Goal: Task Accomplishment & Management: Complete application form

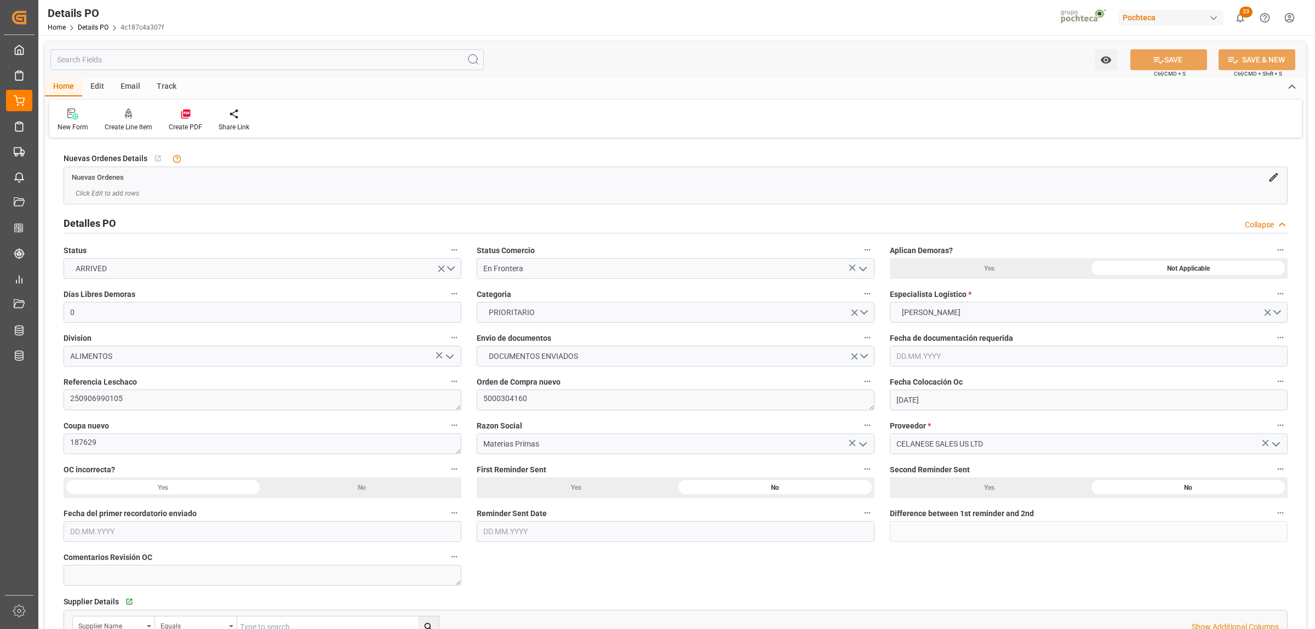
scroll to position [890, 0]
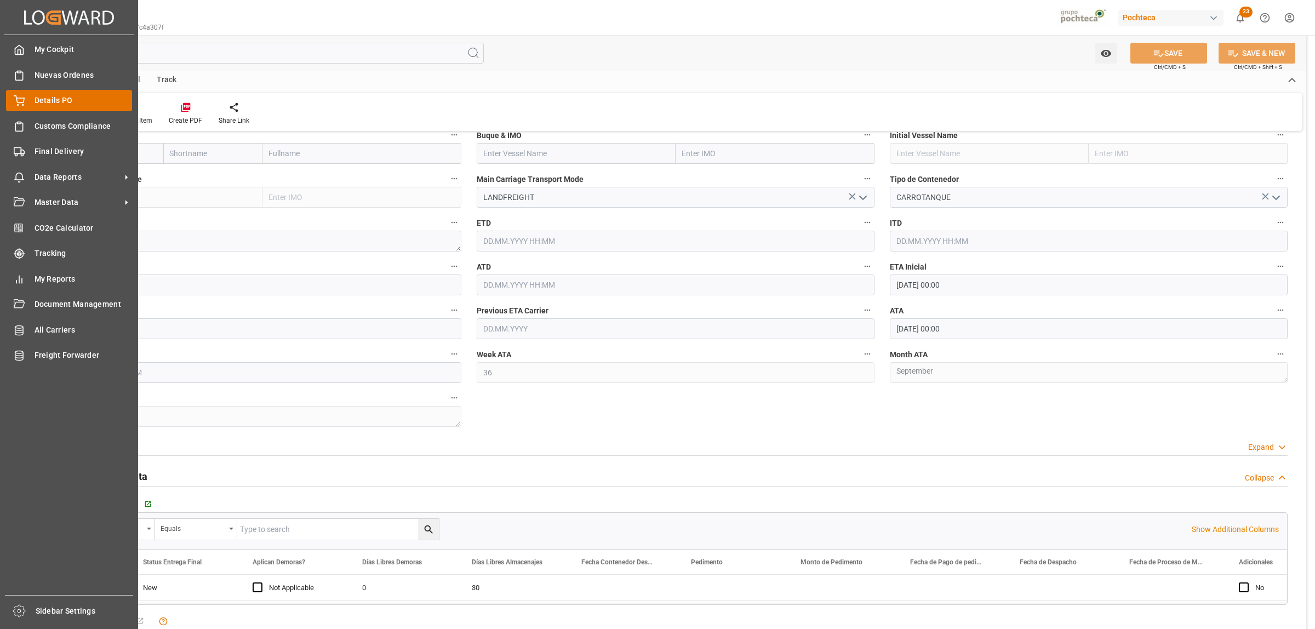
click at [26, 100] on div "Details PO Details PO" at bounding box center [69, 100] width 126 height 21
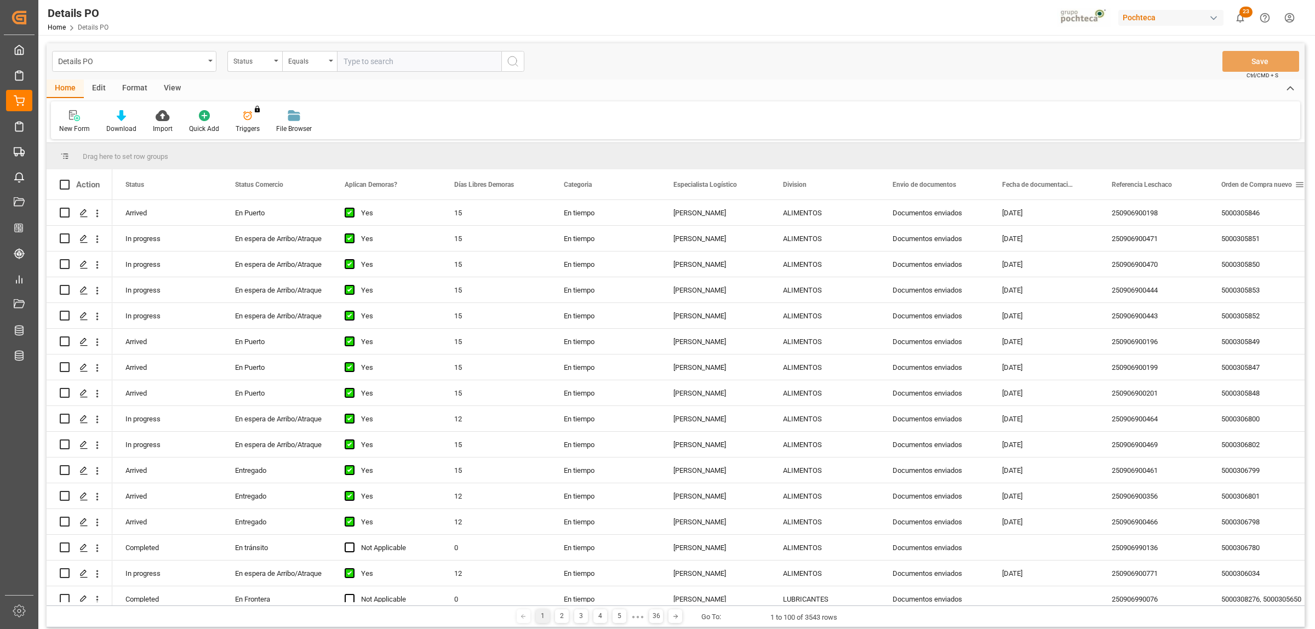
click at [1299, 186] on span at bounding box center [1300, 185] width 10 height 10
click at [1268, 189] on span "filter" at bounding box center [1263, 186] width 10 height 10
type input "5000308417"
click at [1263, 276] on button "Apply" at bounding box center [1258, 277] width 20 height 11
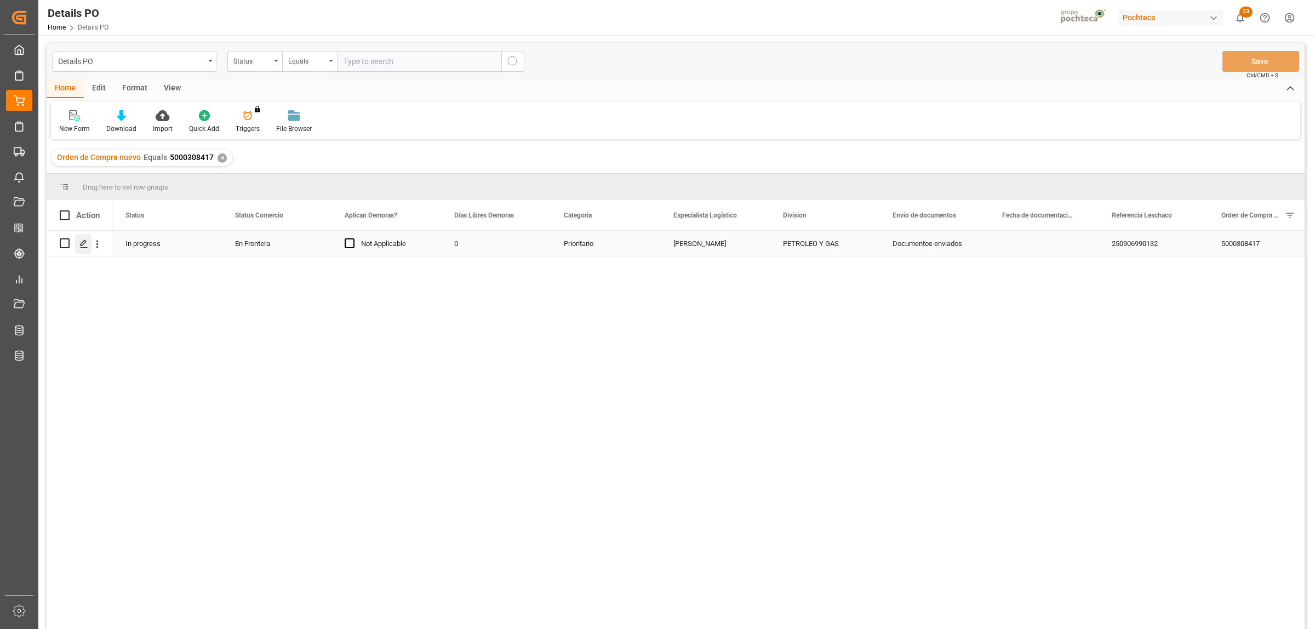
click at [79, 238] on div "Press SPACE to select this row." at bounding box center [83, 244] width 16 height 20
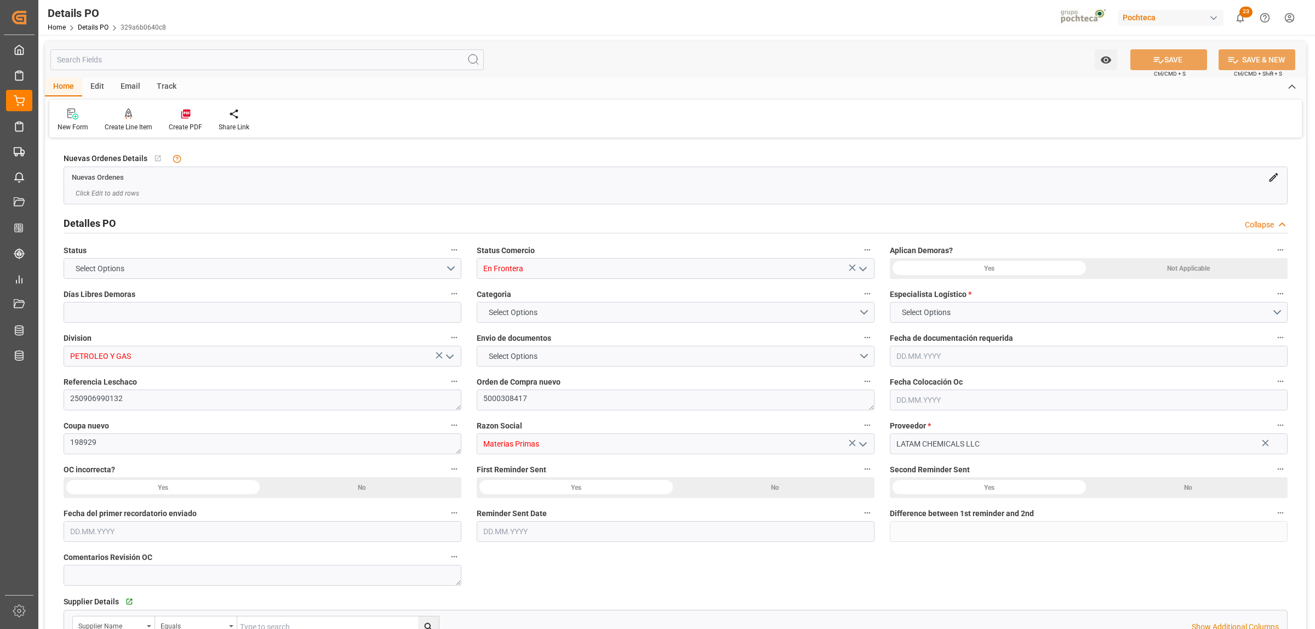
type input "0"
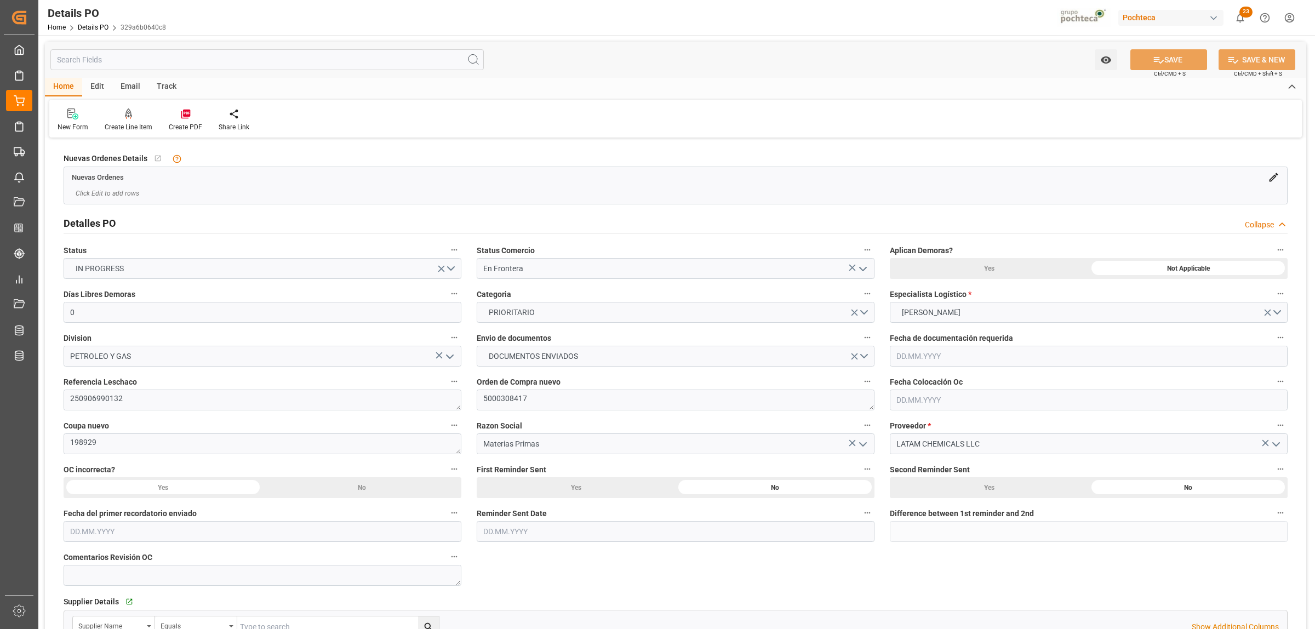
type input "[DATE]"
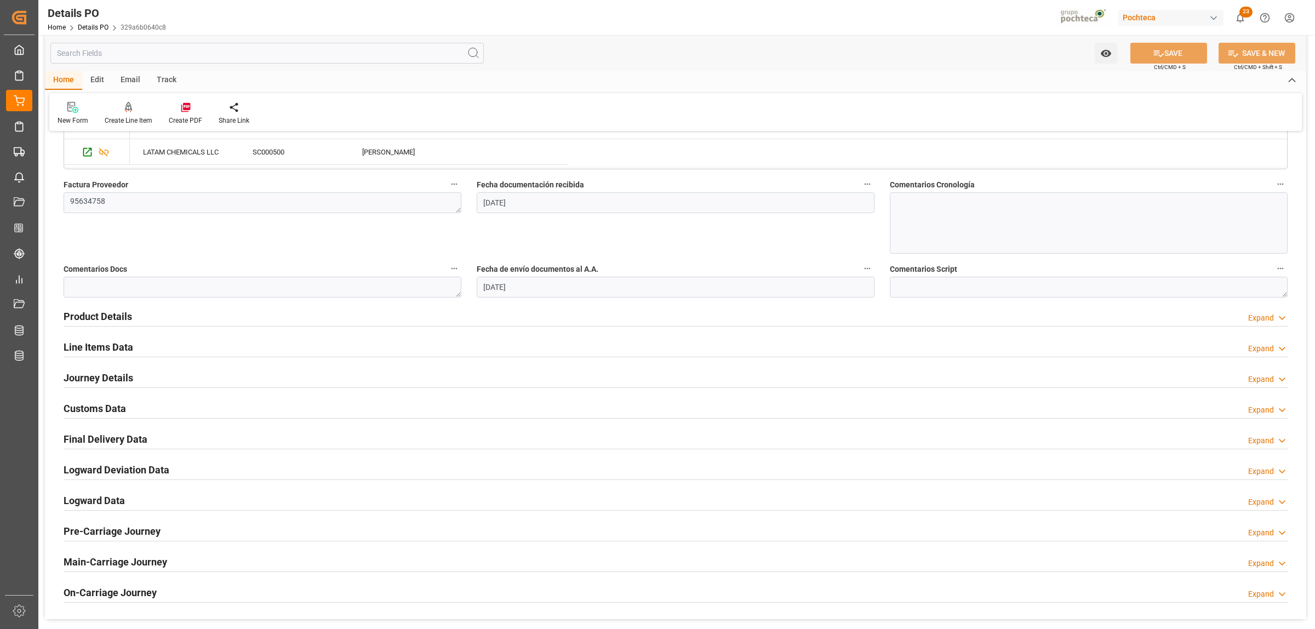
scroll to position [548, 0]
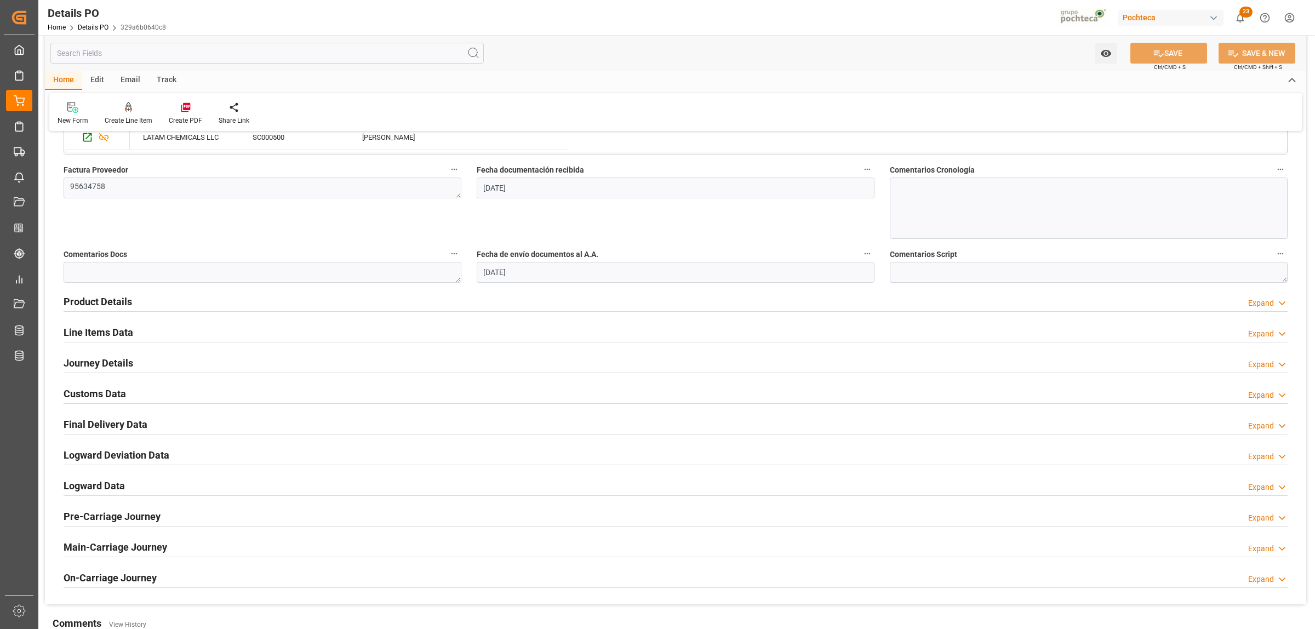
click at [129, 427] on h2 "Final Delivery Data" at bounding box center [106, 424] width 84 height 15
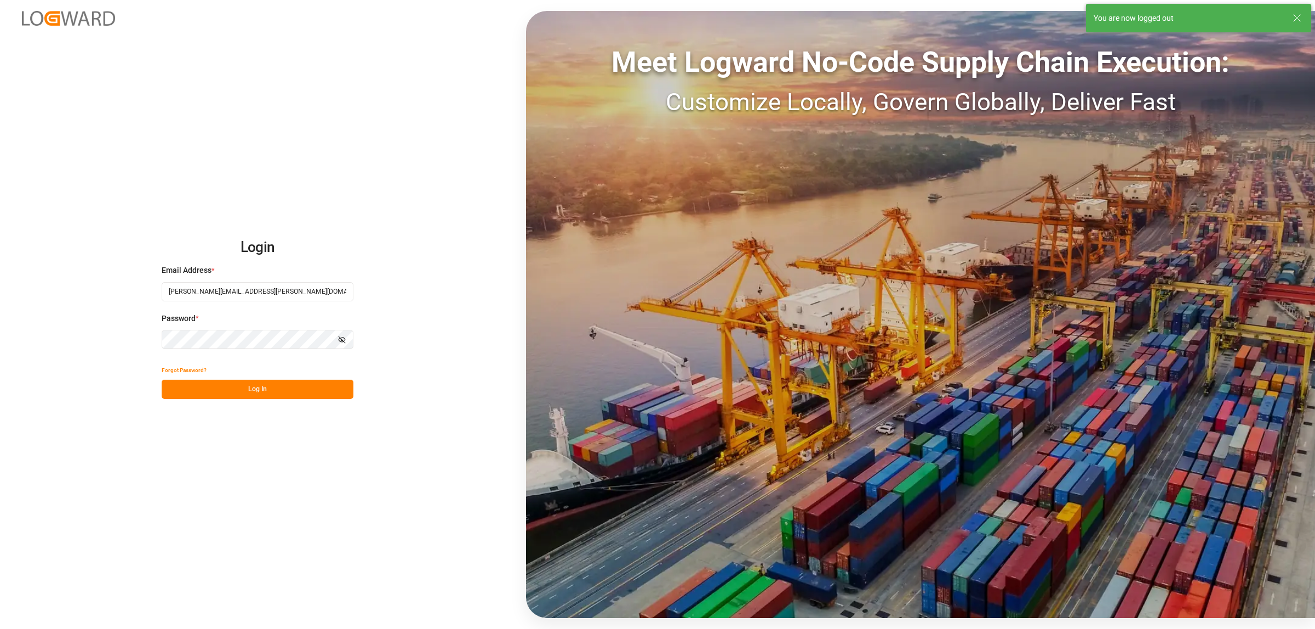
click at [287, 390] on button "Log In" at bounding box center [258, 389] width 192 height 19
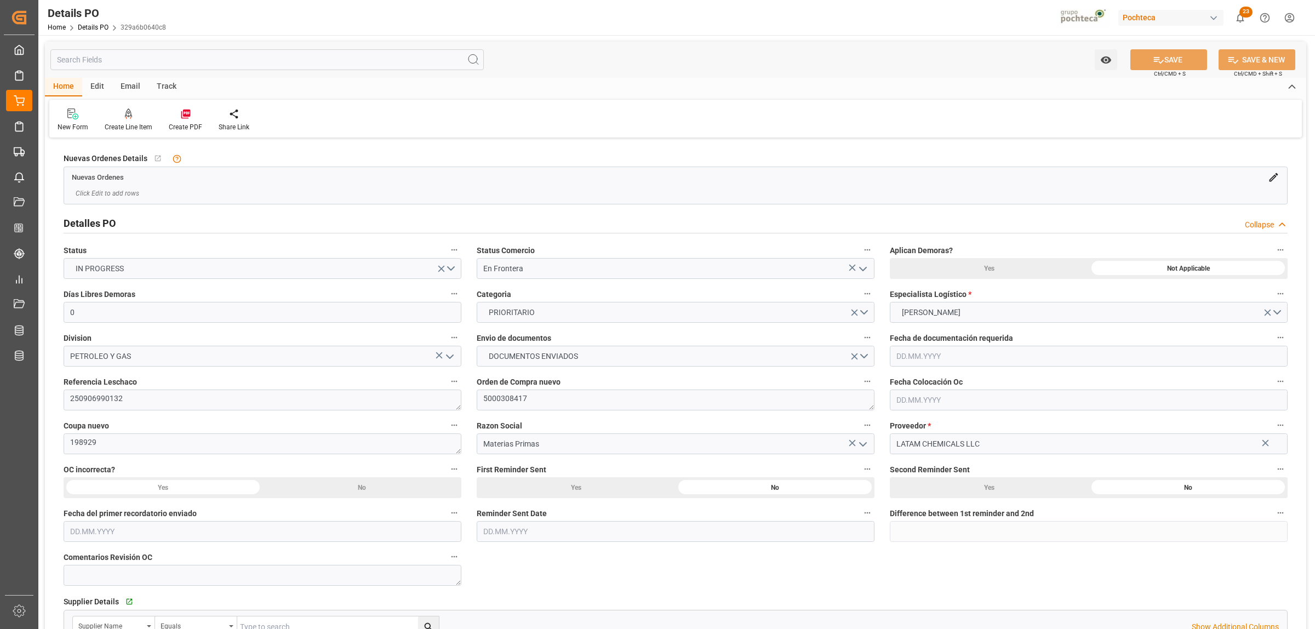
type input "0"
type input "[DATE]"
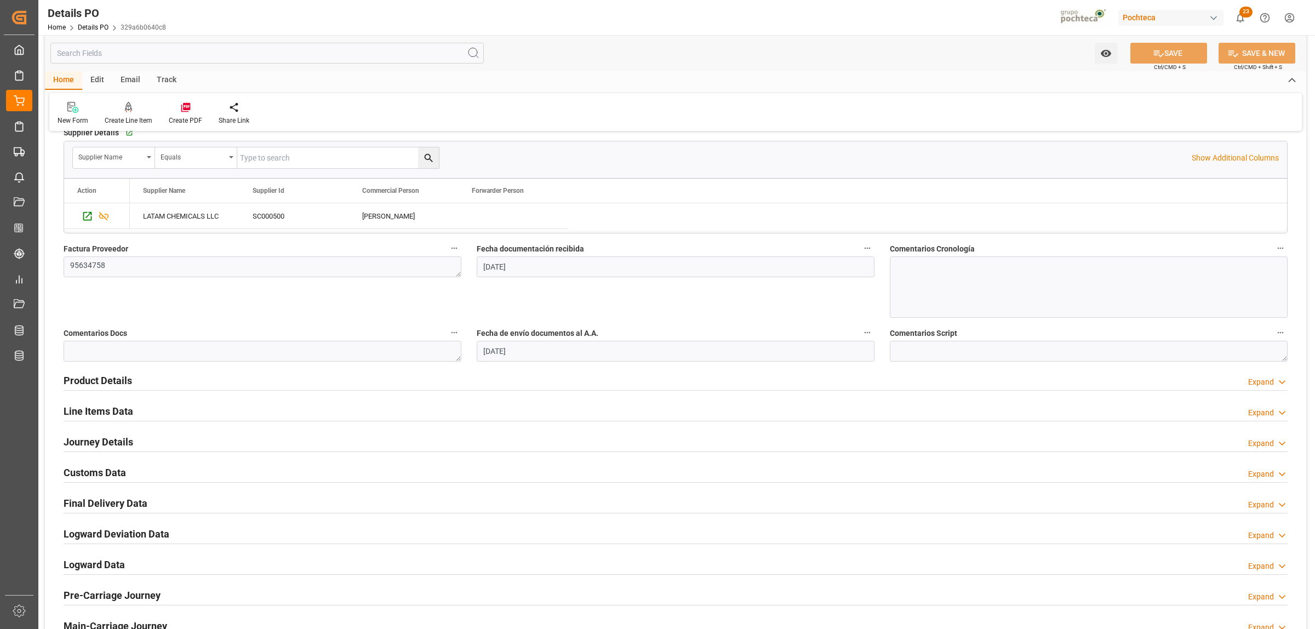
scroll to position [479, 0]
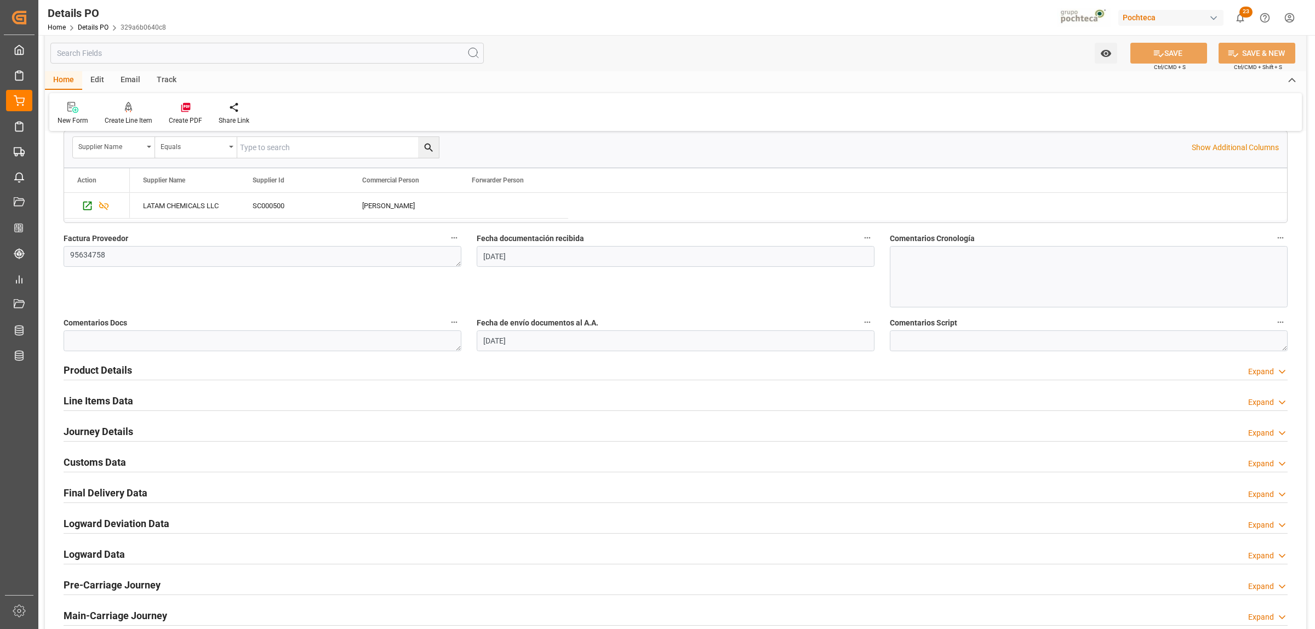
click at [81, 430] on h2 "Journey Details" at bounding box center [99, 431] width 70 height 15
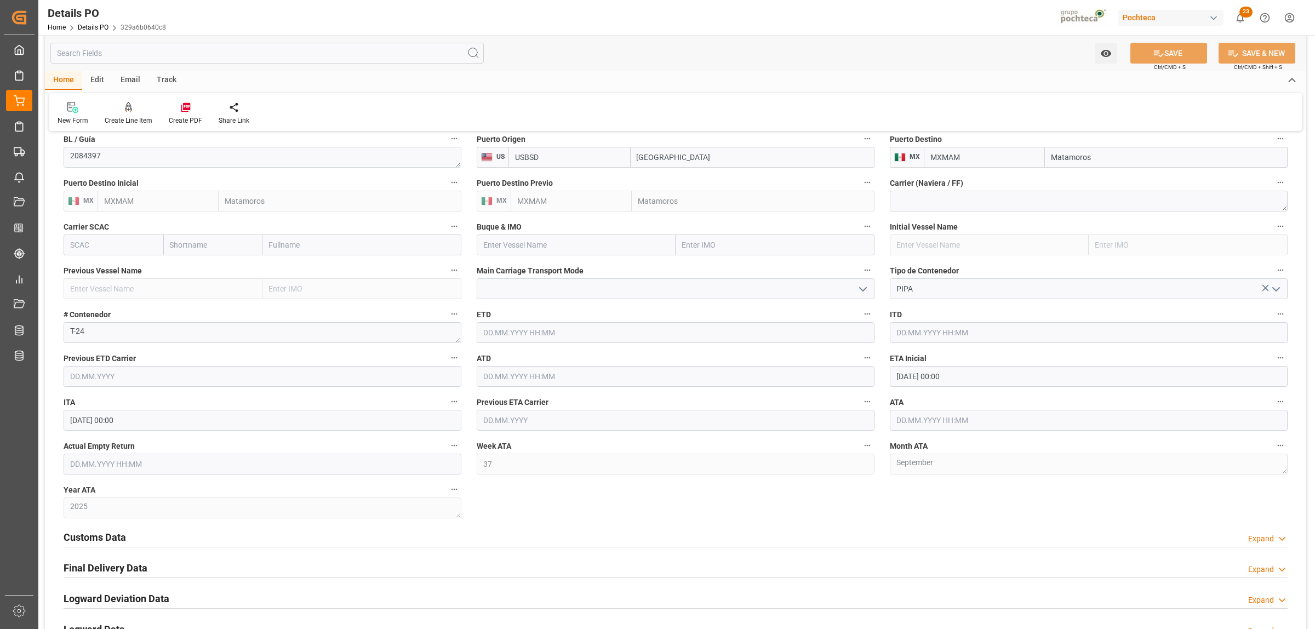
scroll to position [822, 0]
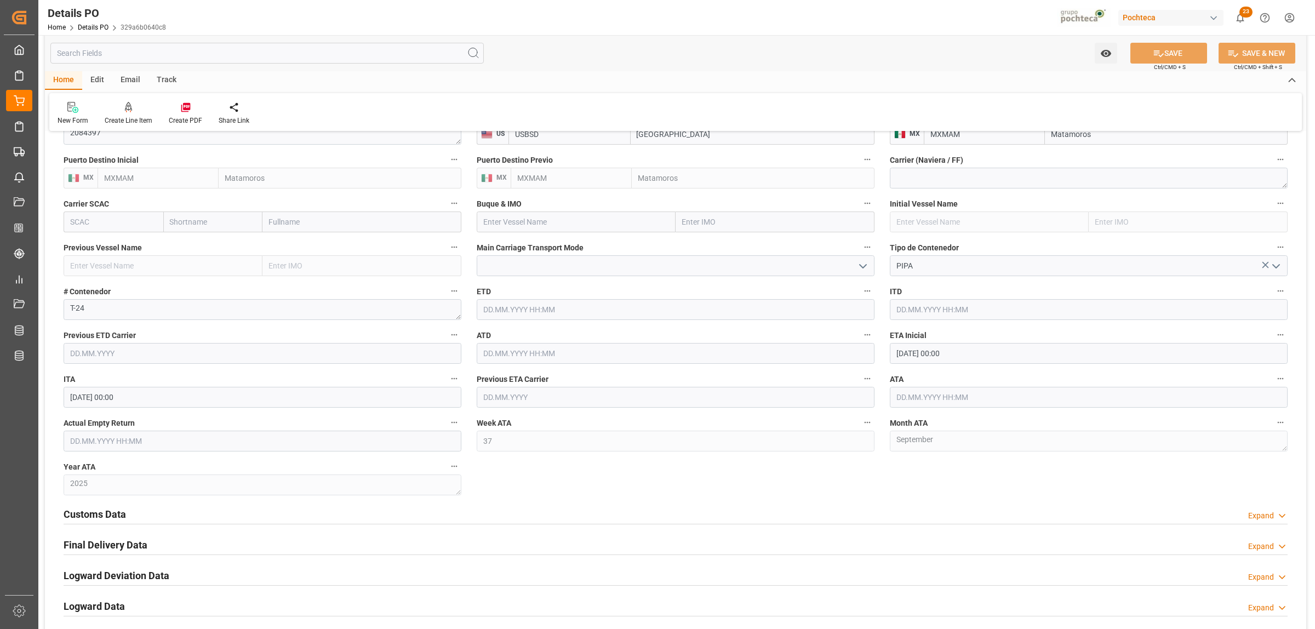
click at [129, 544] on h2 "Final Delivery Data" at bounding box center [106, 545] width 84 height 15
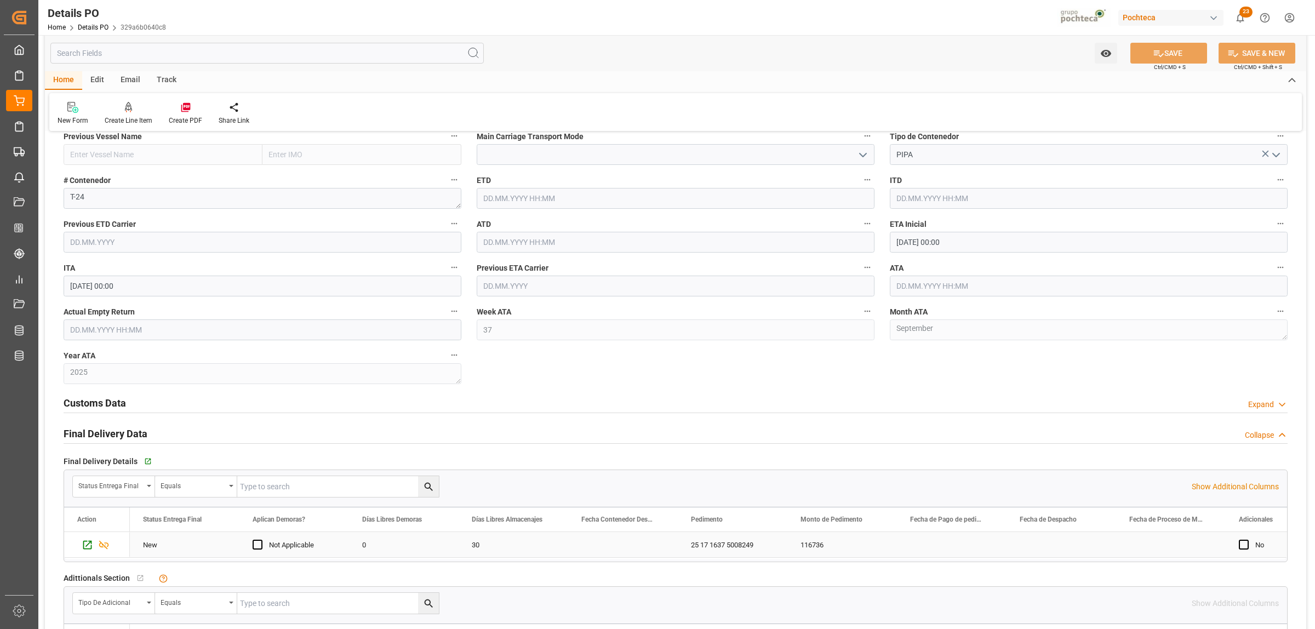
scroll to position [959, 0]
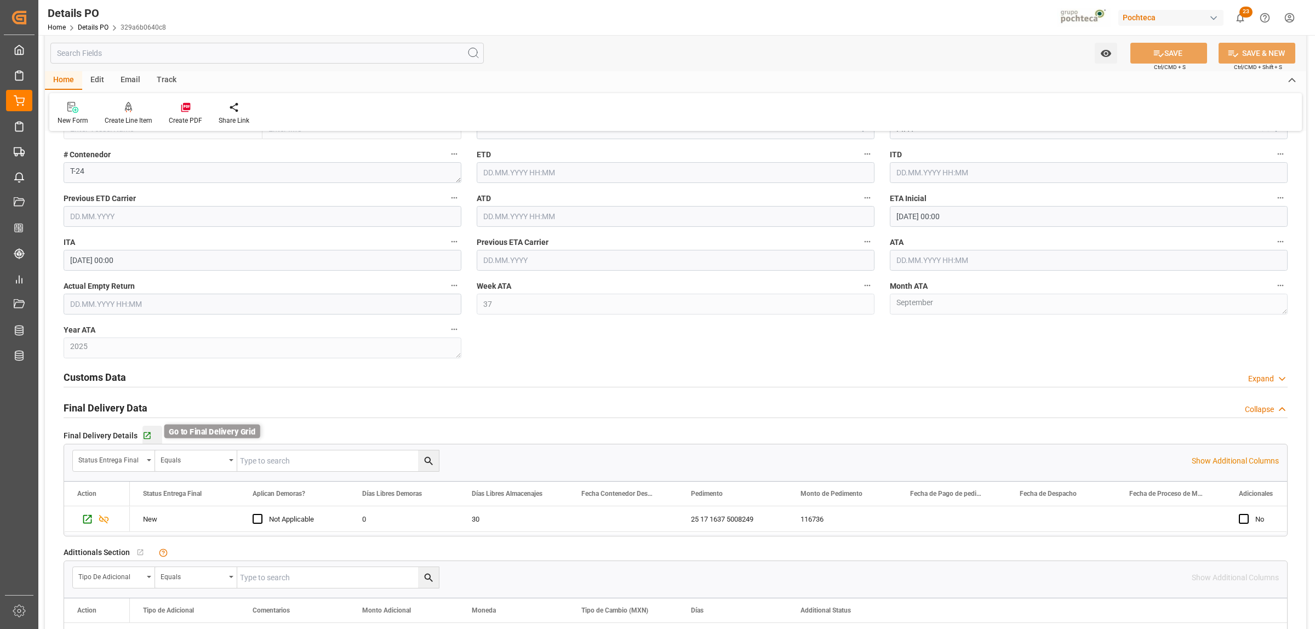
click at [147, 434] on icon "button" at bounding box center [147, 435] width 7 height 7
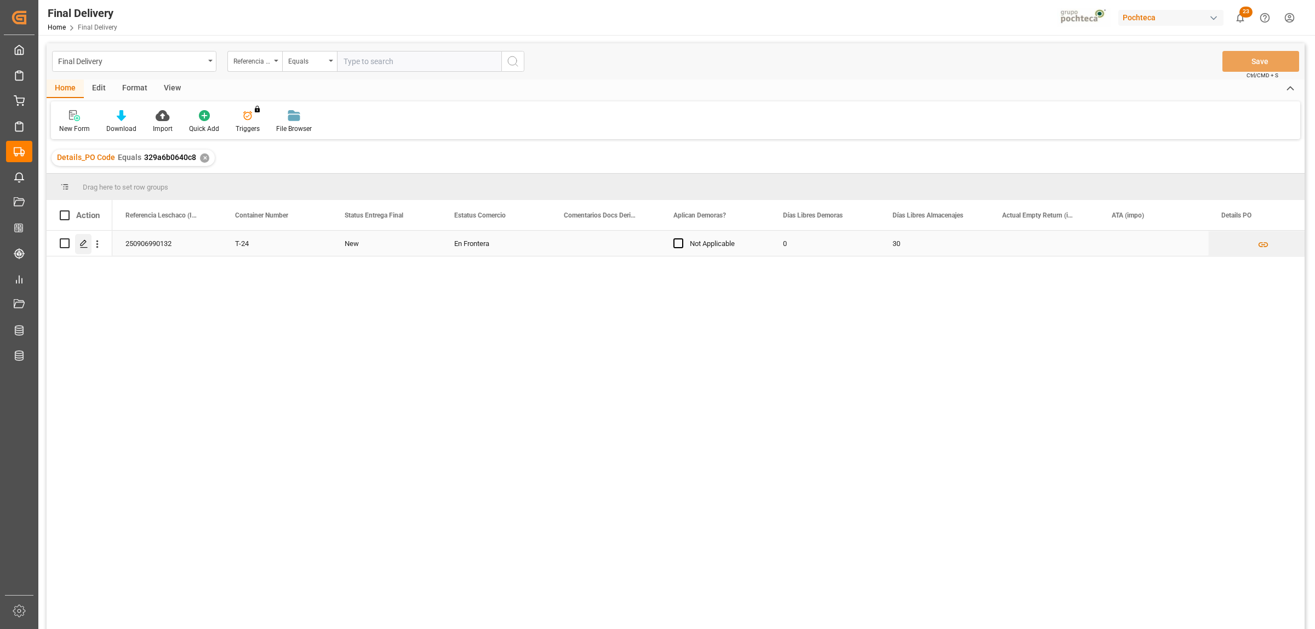
click at [80, 245] on icon "Press SPACE to select this row." at bounding box center [83, 243] width 9 height 9
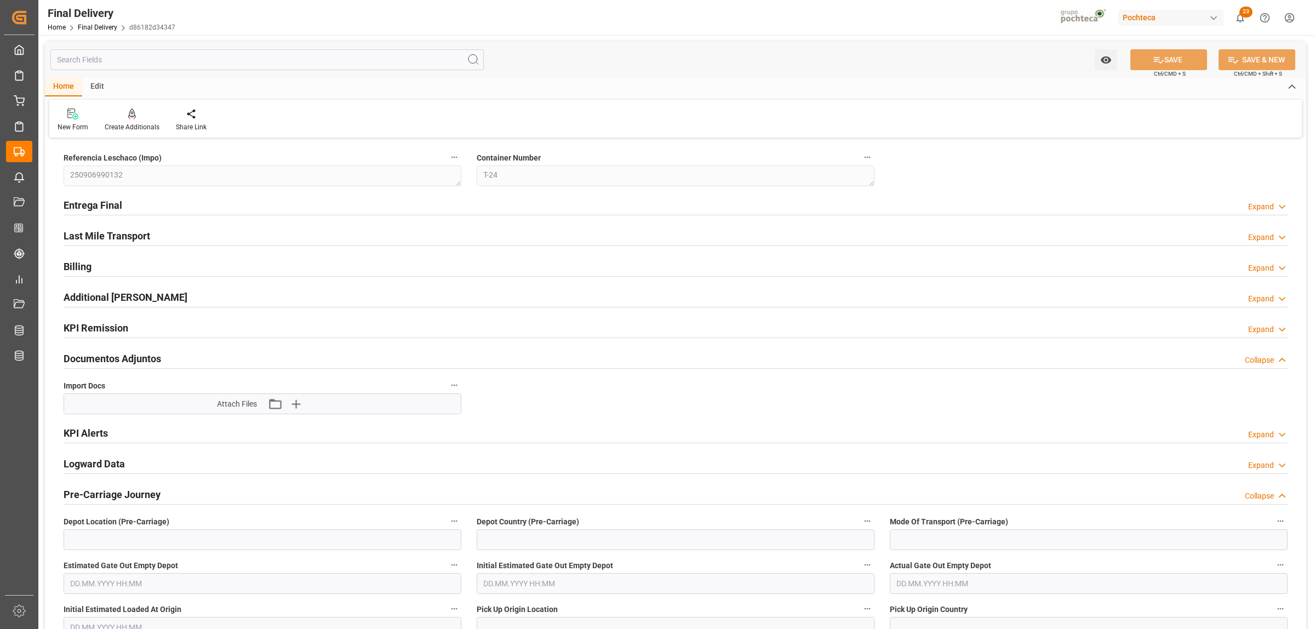
click at [100, 209] on h2 "Entrega Final" at bounding box center [93, 205] width 59 height 15
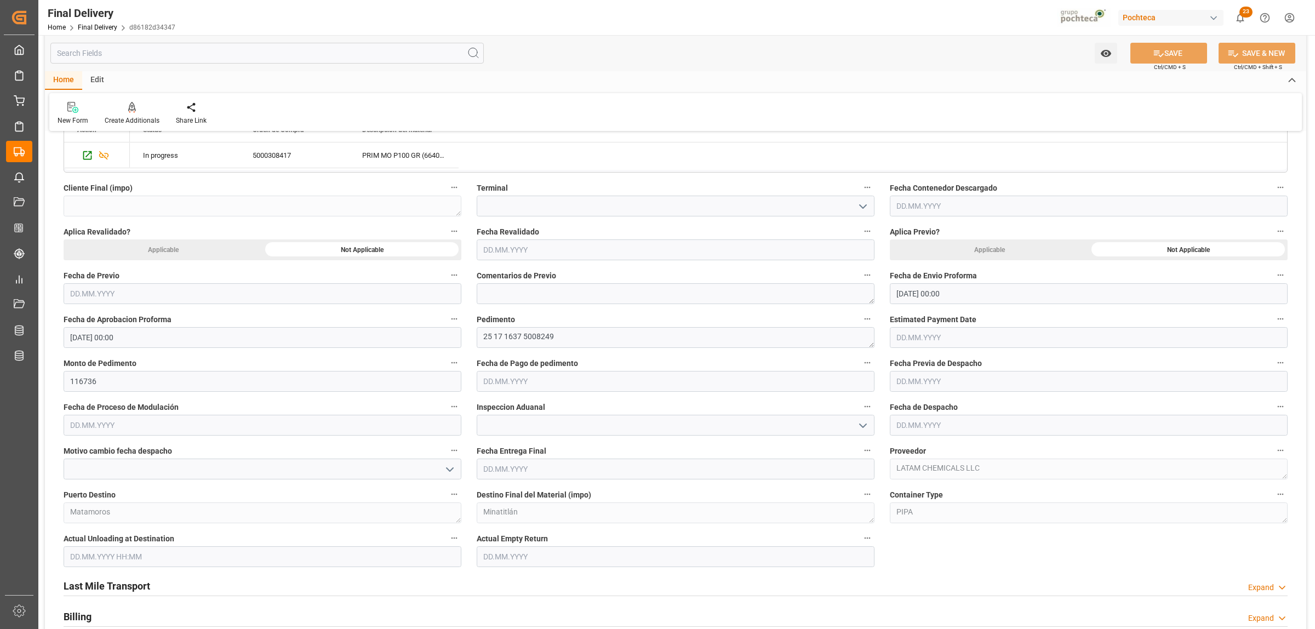
scroll to position [479, 0]
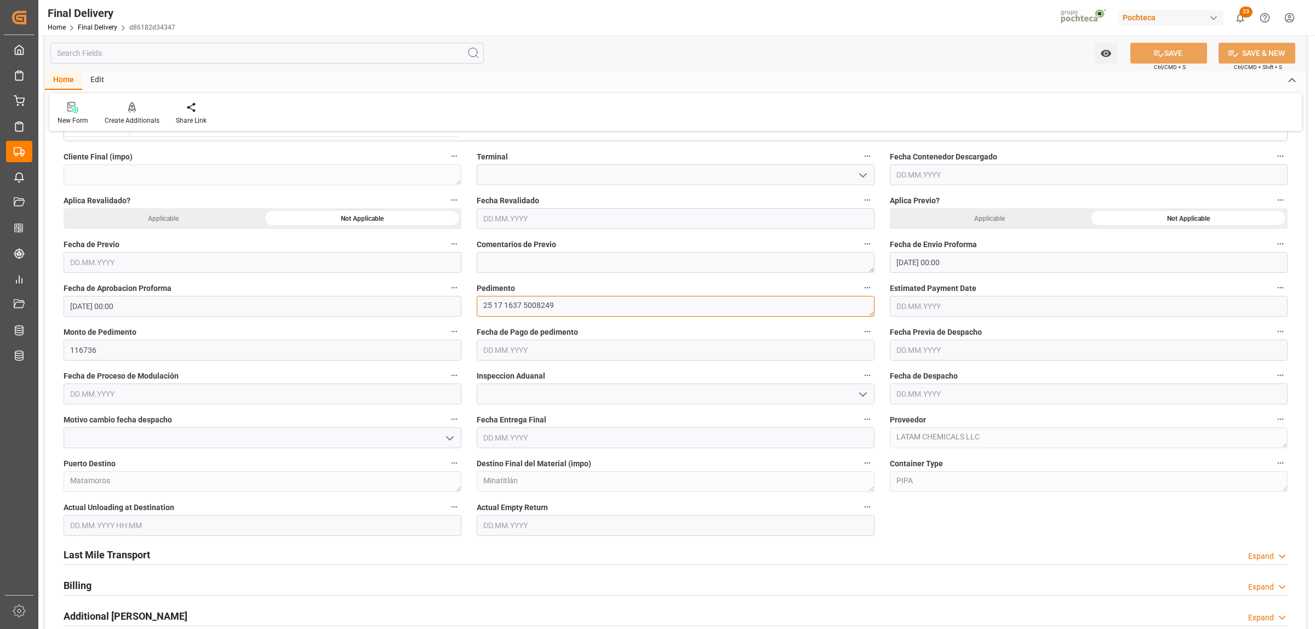
drag, startPoint x: 526, startPoint y: 305, endPoint x: 555, endPoint y: 305, distance: 29.0
click at [555, 305] on textarea "25 17 1637 5008249" at bounding box center [676, 306] width 398 height 21
click at [533, 354] on input "text" at bounding box center [676, 350] width 398 height 21
click at [492, 439] on span "8" at bounding box center [491, 439] width 4 height 8
type input "[DATE]"
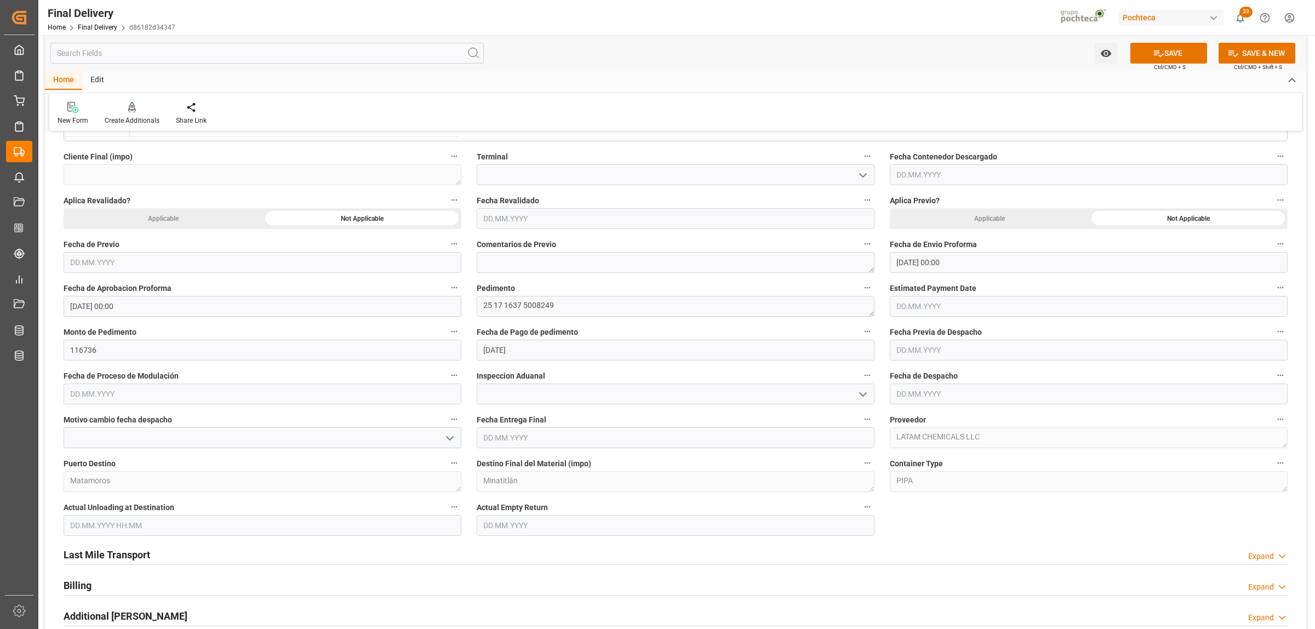
click at [923, 349] on input "text" at bounding box center [1089, 350] width 398 height 21
click at [929, 443] on div "9" at bounding box center [926, 439] width 14 height 13
type input "09.09.2025"
click at [1168, 59] on button "SAVE" at bounding box center [1168, 53] width 77 height 21
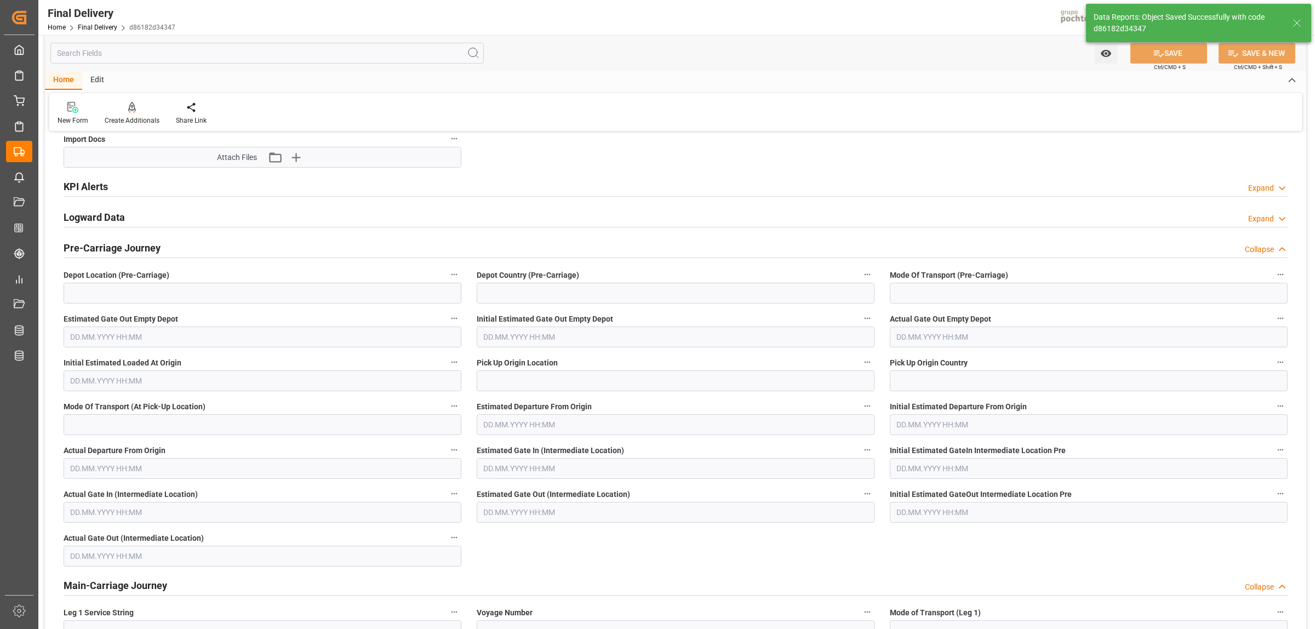
scroll to position [0, 0]
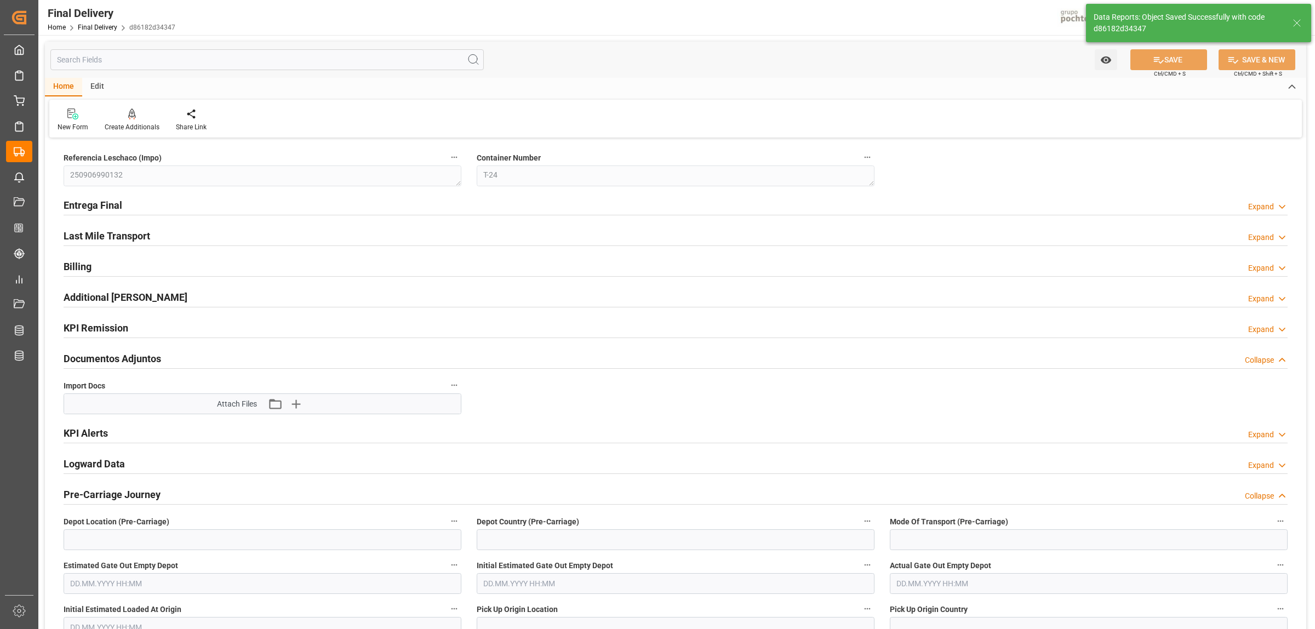
click at [102, 209] on h2 "Entrega Final" at bounding box center [93, 205] width 59 height 15
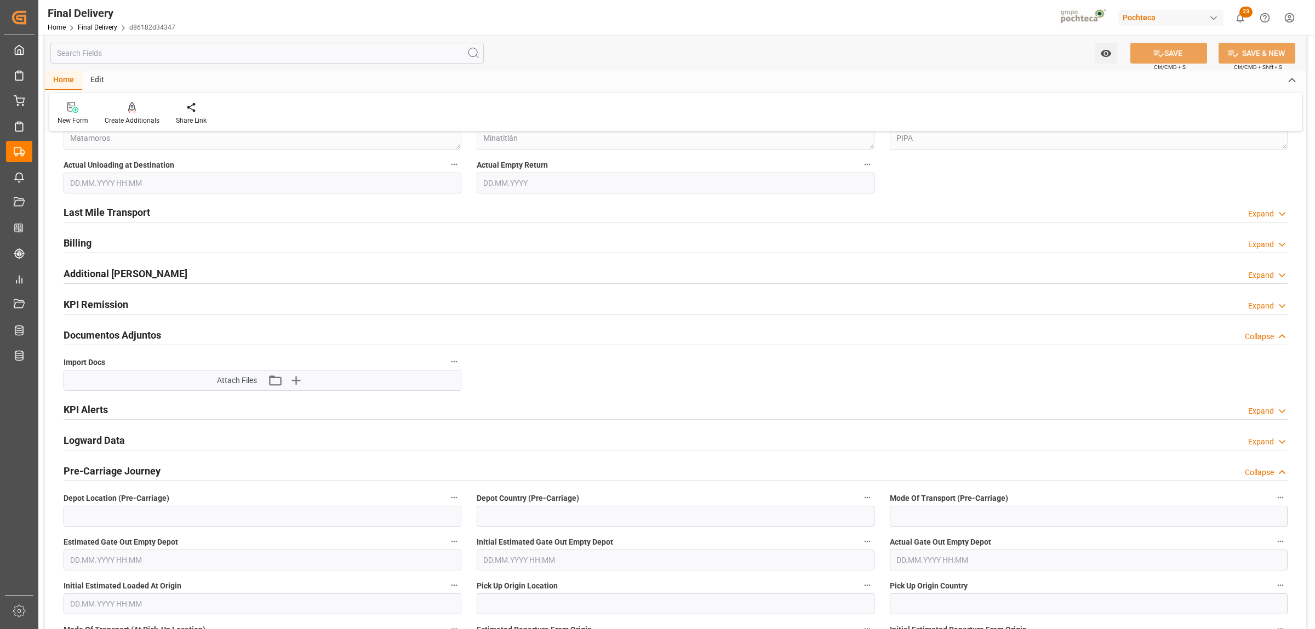
scroll to position [753, 0]
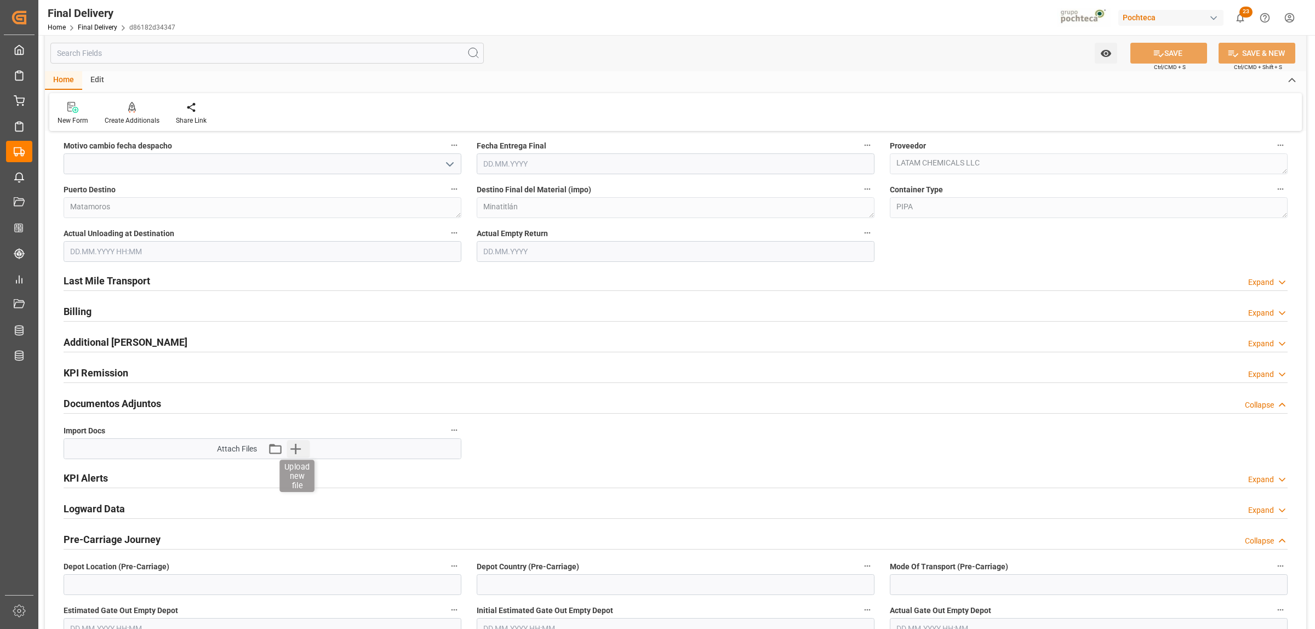
click at [299, 451] on icon "button" at bounding box center [296, 449] width 18 height 18
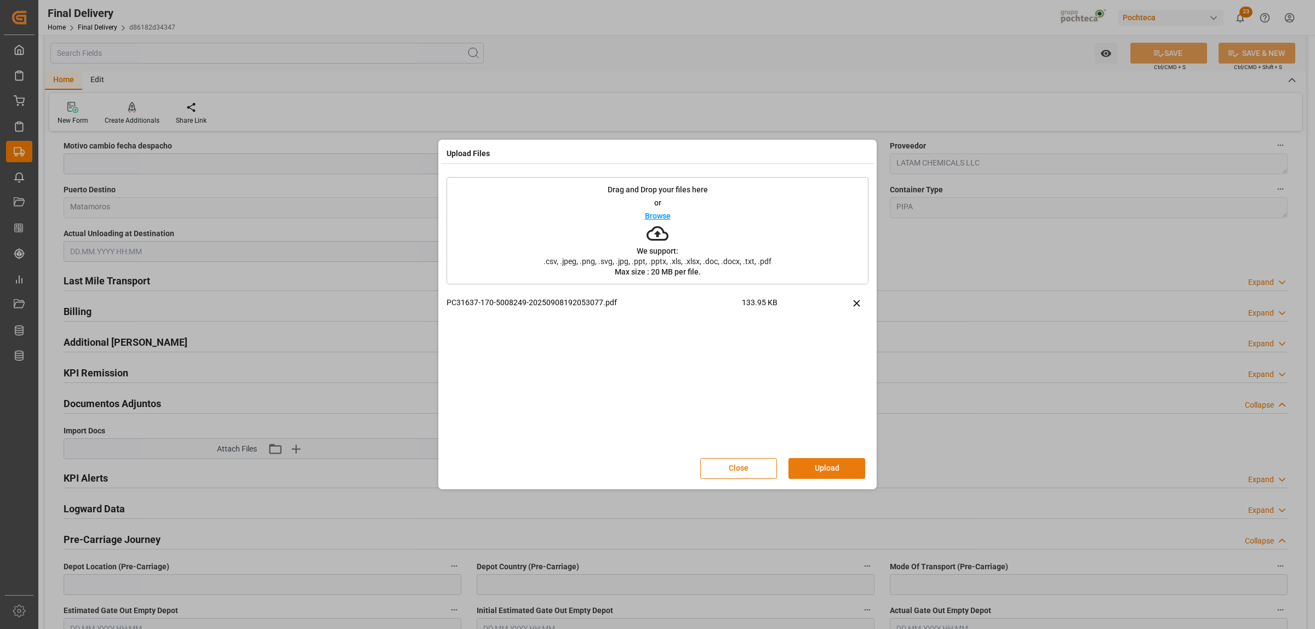
click at [841, 472] on button "Upload" at bounding box center [827, 468] width 77 height 21
